Goal: Check status: Check status

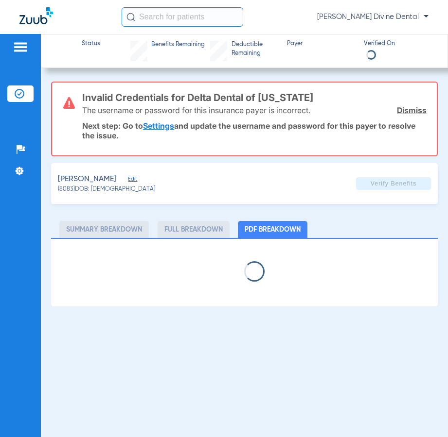
select select "page-width"
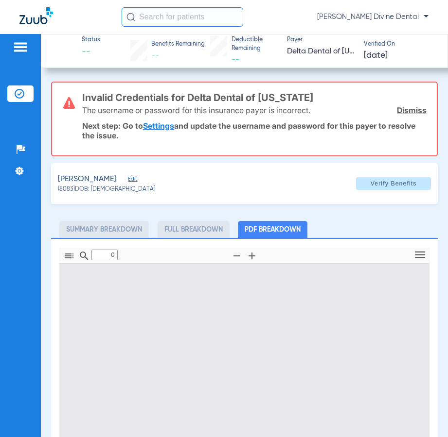
type input "1"
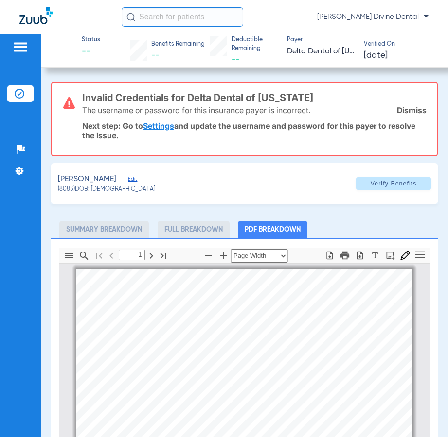
scroll to position [5, 0]
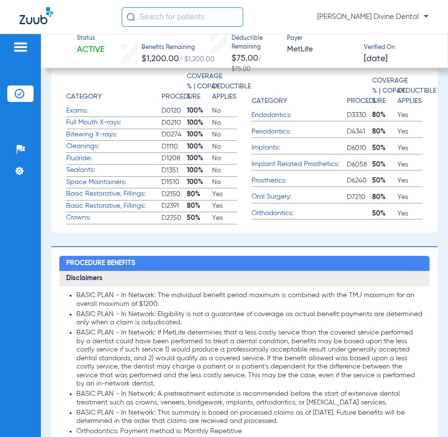
scroll to position [470, 0]
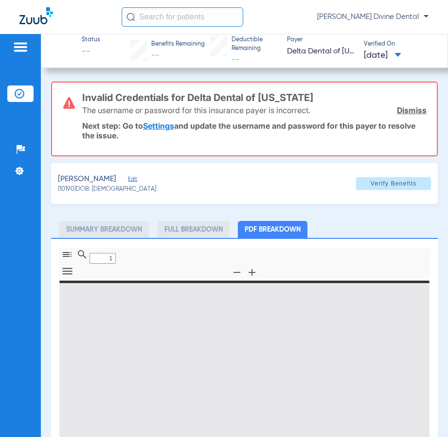
type input "0"
select select "page-width"
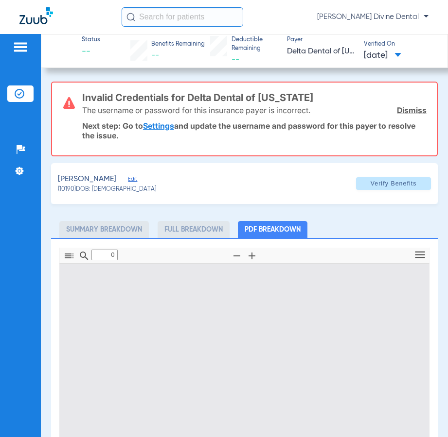
type input "1"
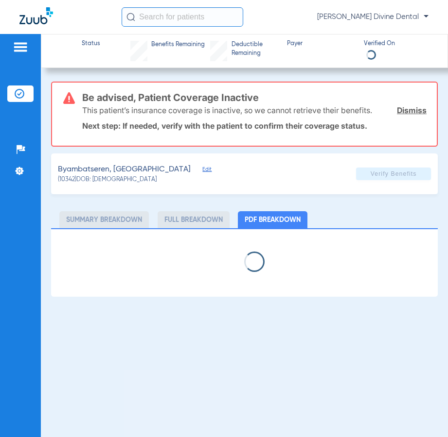
select select "page-width"
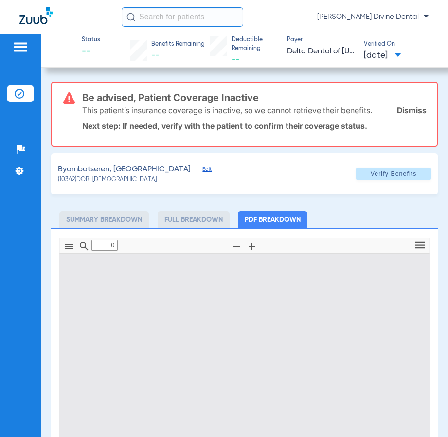
type input "1"
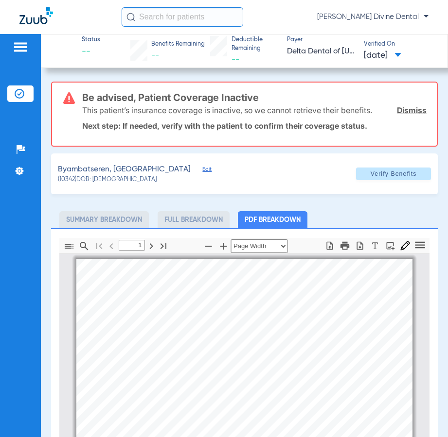
scroll to position [5, 0]
